Goal: Information Seeking & Learning: Learn about a topic

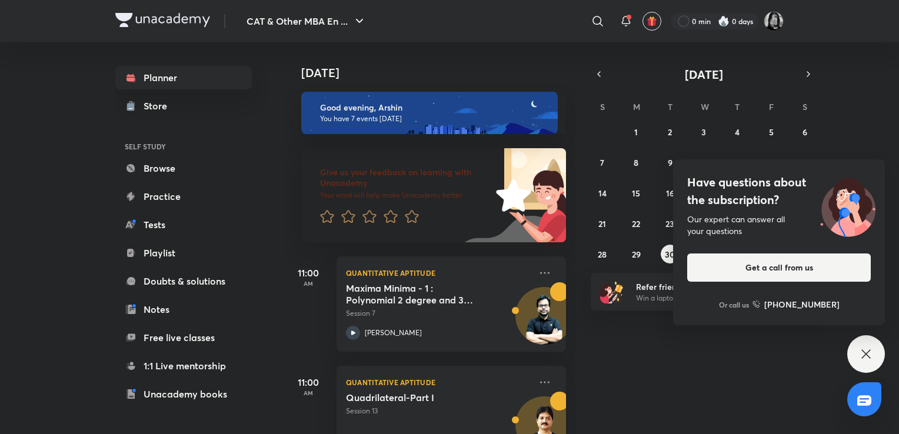
click at [616, 185] on div "31 1 2 3 4 5 6 7 8 9 10 11 12 13 14 15 16 17 18 19 20 21 22 23 24 25 26 27 28 2…" at bounding box center [704, 192] width 226 height 141
click at [869, 344] on div "Have questions about the subscription? Our expert can answer all your questions…" at bounding box center [866, 354] width 38 height 38
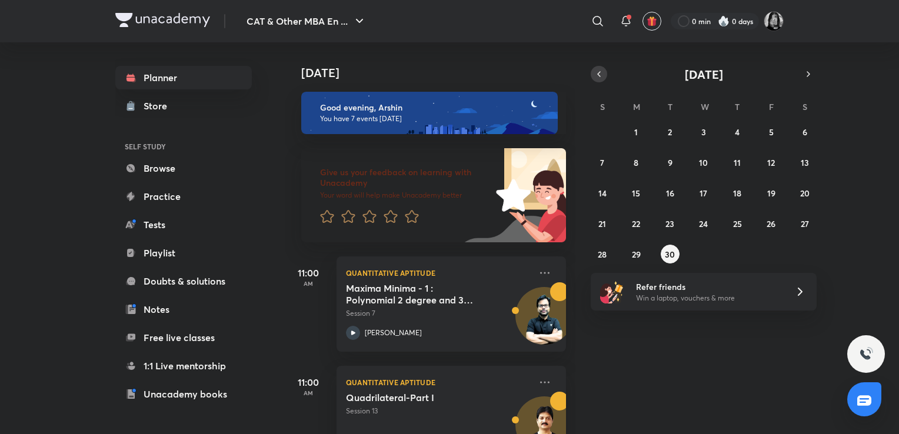
click at [599, 69] on icon "button" at bounding box center [598, 74] width 9 height 11
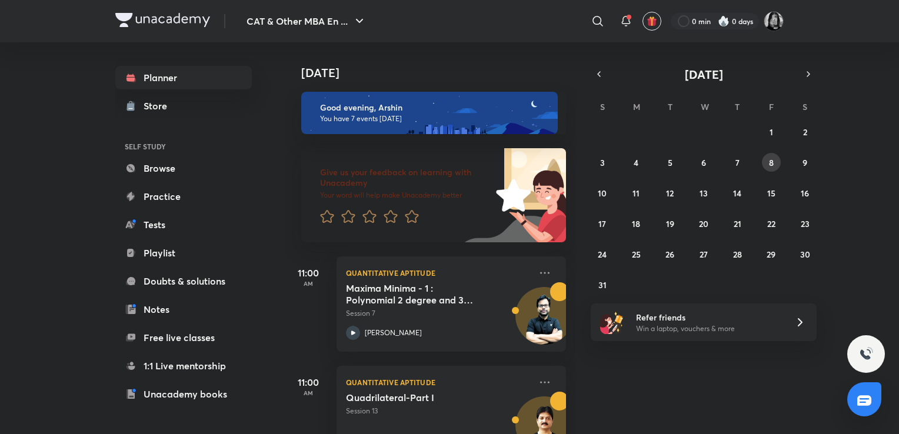
click at [772, 165] on abbr "8" at bounding box center [771, 162] width 5 height 11
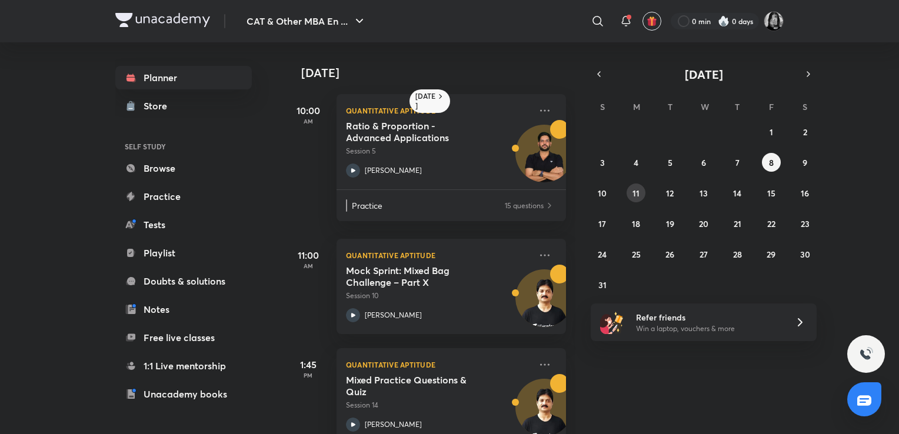
click at [637, 197] on abbr "11" at bounding box center [636, 193] width 7 height 11
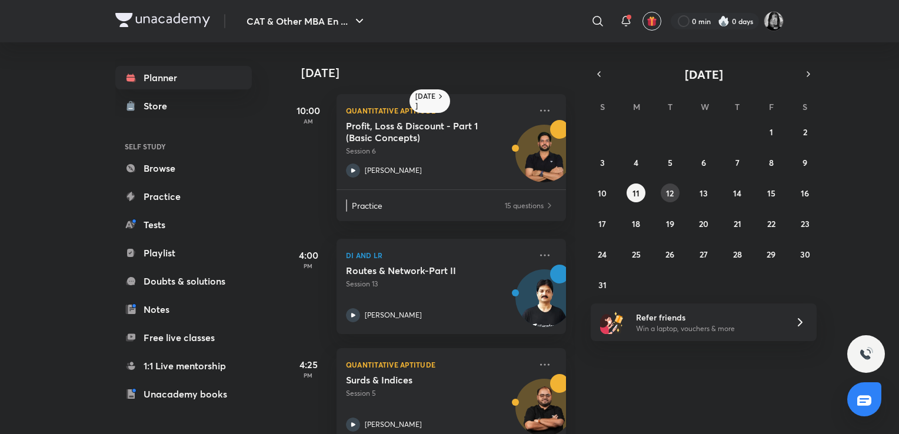
click at [673, 190] on abbr "12" at bounding box center [670, 193] width 8 height 11
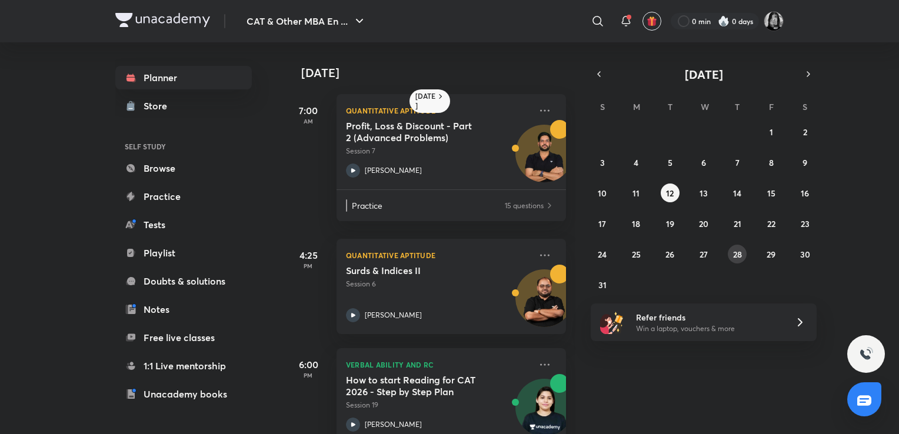
click at [743, 251] on button "28" at bounding box center [737, 254] width 19 height 19
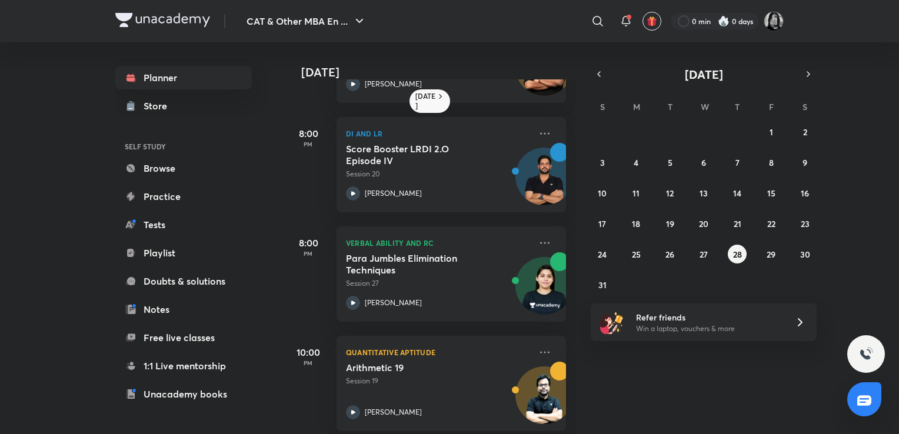
scroll to position [341, 0]
click at [671, 255] on abbr "26" at bounding box center [670, 254] width 9 height 11
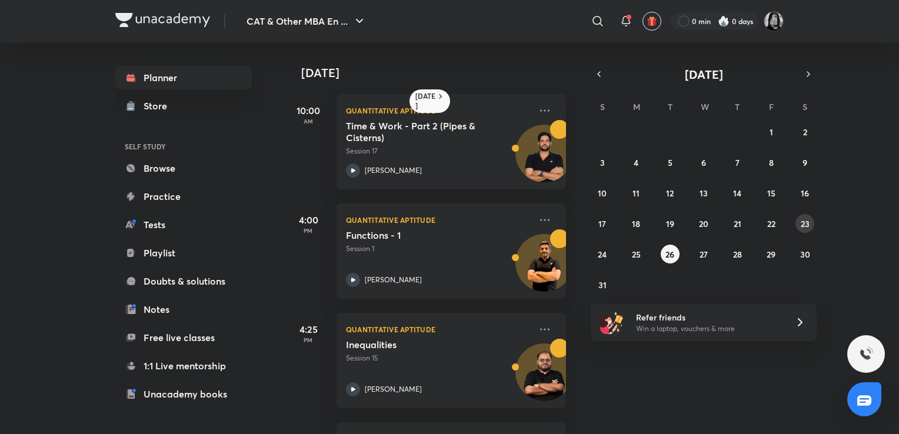
click at [797, 220] on button "23" at bounding box center [805, 223] width 19 height 19
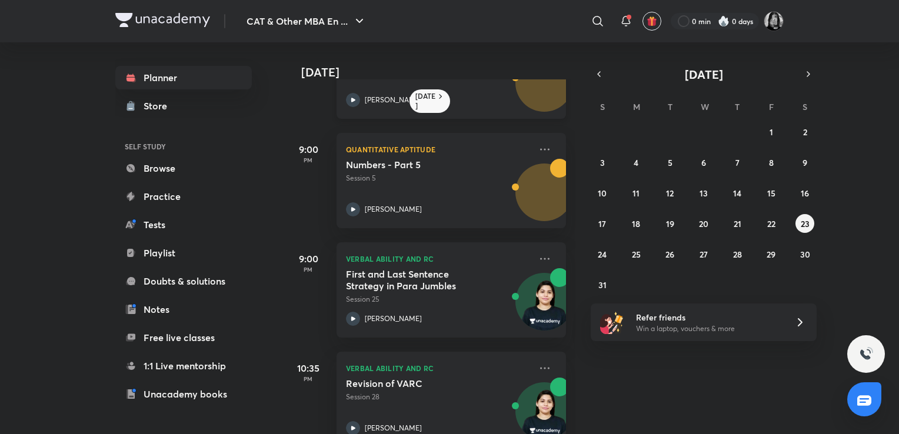
scroll to position [218, 0]
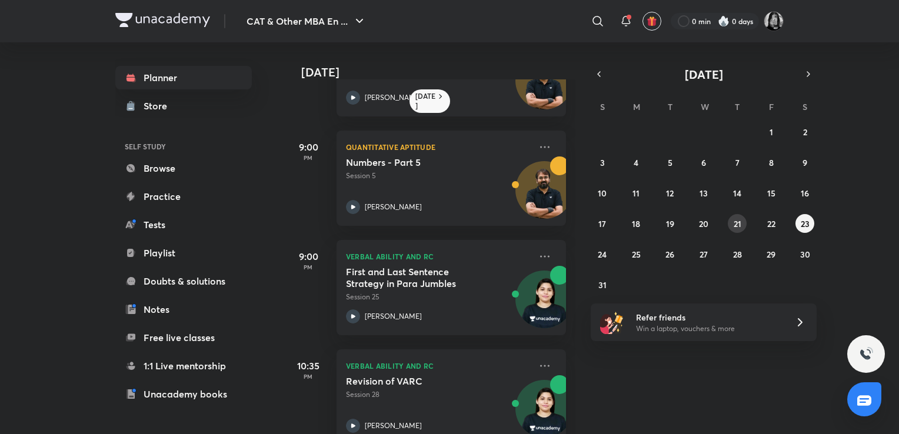
click at [736, 215] on button "21" at bounding box center [737, 223] width 19 height 19
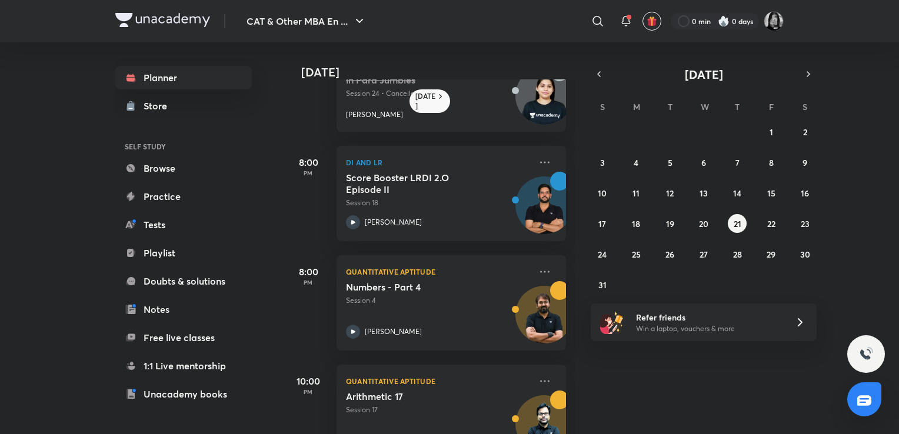
scroll to position [465, 0]
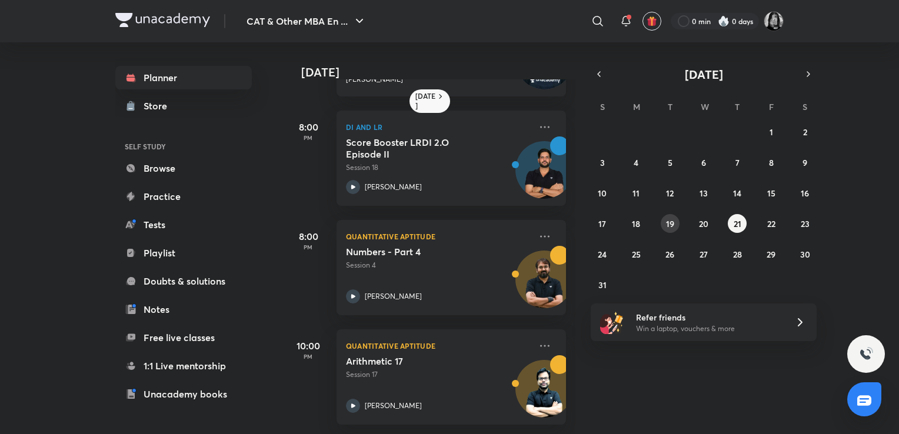
click at [664, 225] on button "19" at bounding box center [670, 223] width 19 height 19
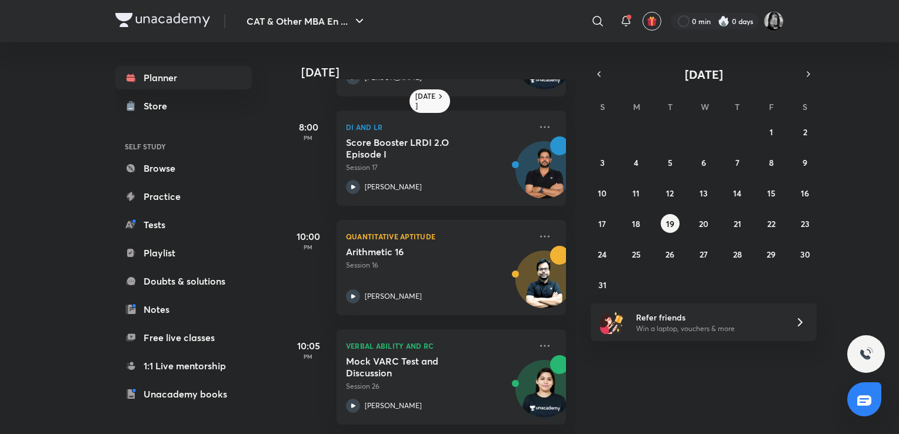
scroll to position [574, 0]
click at [802, 192] on abbr "16" at bounding box center [805, 193] width 8 height 11
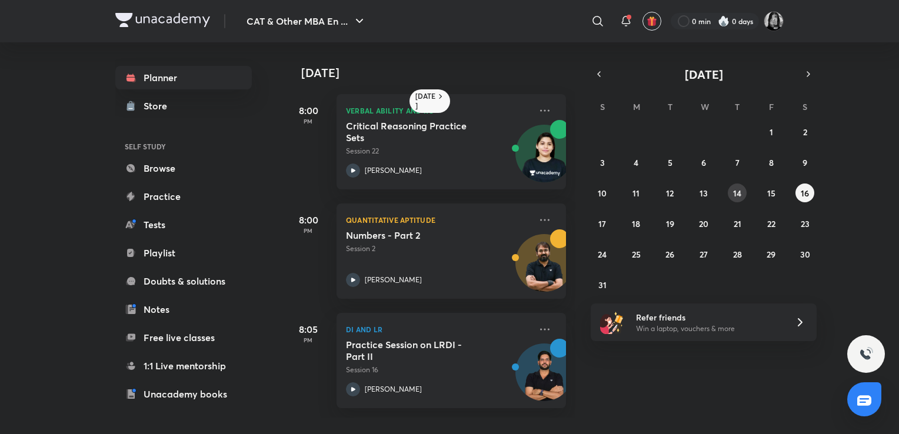
click at [733, 184] on div "27 28 29 30 31 1 2 3 4 5 6 7 8 9 10 11 12 13 14 15 16 17 18 19 20 21 22 23 24 2…" at bounding box center [704, 208] width 226 height 172
click at [734, 186] on button "14" at bounding box center [737, 193] width 19 height 19
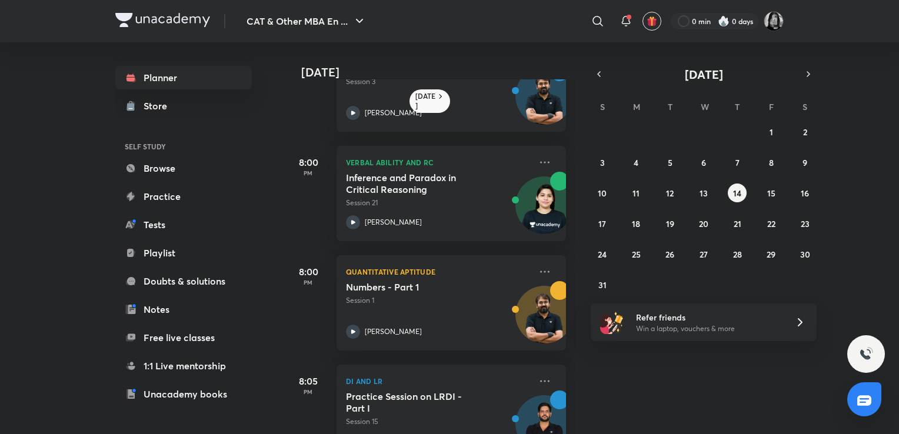
scroll to position [390, 0]
click at [503, 206] on p "Session 21" at bounding box center [438, 202] width 185 height 11
click at [807, 189] on abbr "16" at bounding box center [805, 193] width 8 height 11
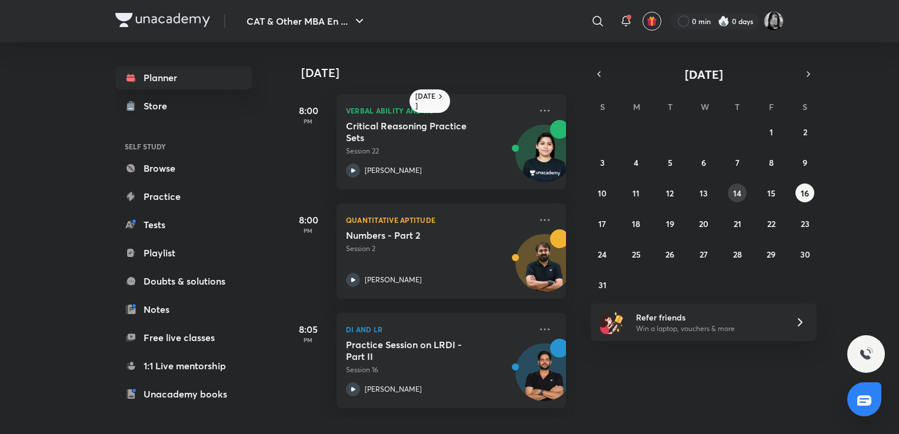
click at [733, 185] on button "14" at bounding box center [737, 193] width 19 height 19
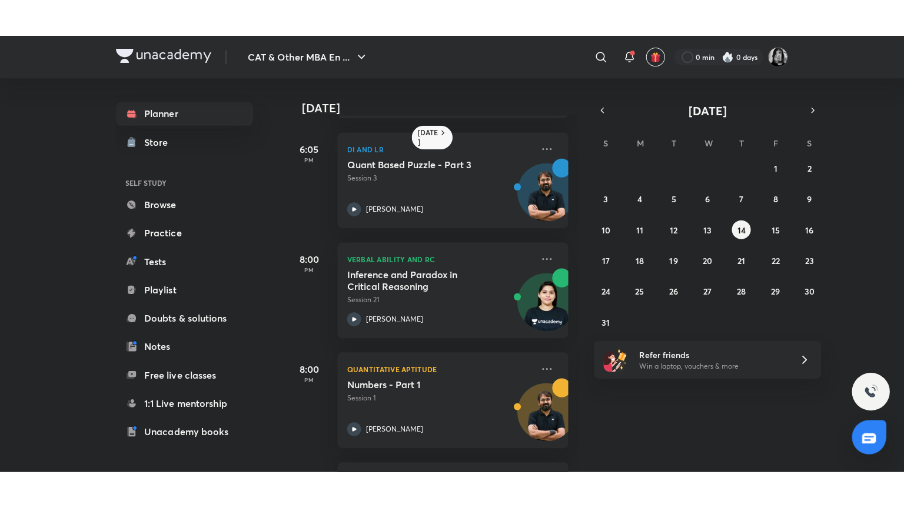
scroll to position [330, 0]
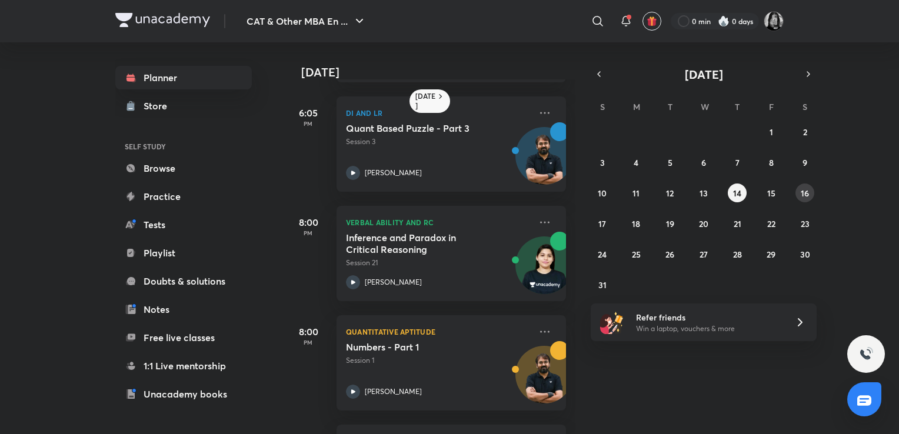
click at [809, 198] on button "16" at bounding box center [805, 193] width 19 height 19
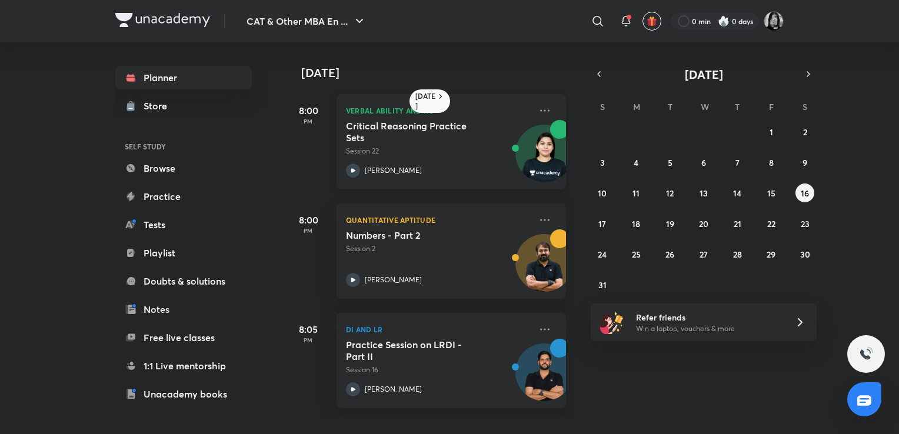
click at [519, 155] on img at bounding box center [544, 159] width 56 height 56
